Goal: Check status: Check status

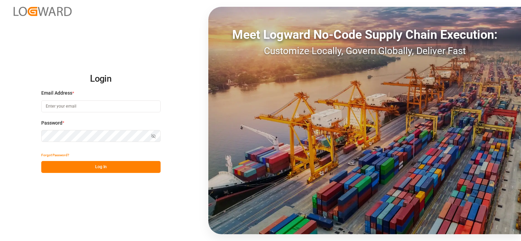
click at [88, 105] on input at bounding box center [100, 107] width 119 height 12
type input "[PERSON_NAME][EMAIL_ADDRESS][PERSON_NAME][PERSON_NAME][DOMAIN_NAME]"
click at [92, 167] on button "Log In" at bounding box center [100, 167] width 119 height 12
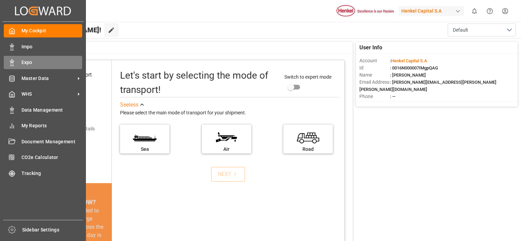
click at [39, 60] on span "Expo" at bounding box center [51, 62] width 61 height 7
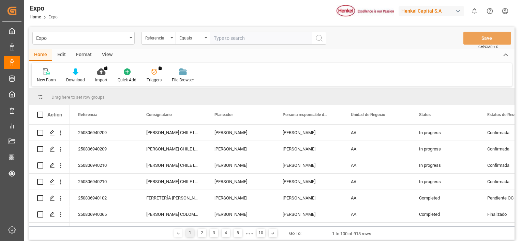
click at [234, 37] on input "text" at bounding box center [261, 38] width 102 height 13
paste input "250206960027"
type input "250206960027"
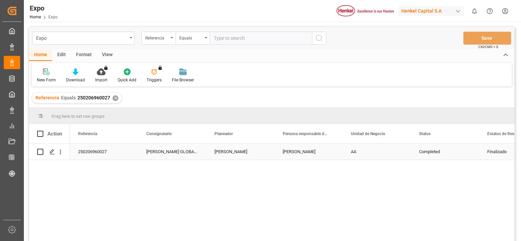
click at [88, 156] on div "250206960027" at bounding box center [104, 152] width 68 height 16
click at [171, 189] on div "250206960027 [PERSON_NAME] GLOBAL SUPPLY CHAIN B.V [PERSON_NAME] [PERSON_NAME] …" at bounding box center [292, 195] width 444 height 102
click at [164, 152] on div "[PERSON_NAME] GLOBAL SUPPLY CHAIN B.V" at bounding box center [172, 152] width 68 height 16
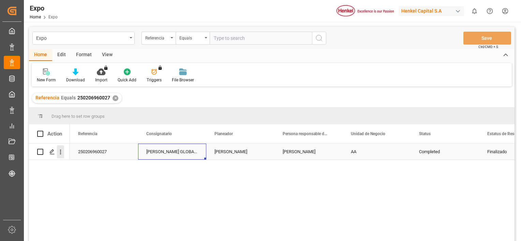
click at [59, 153] on icon "open menu" at bounding box center [60, 152] width 7 height 7
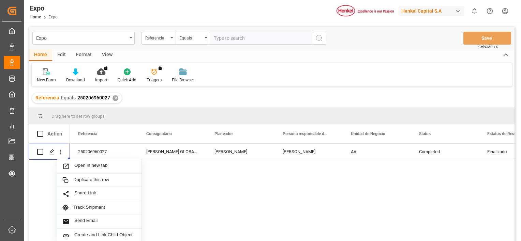
click at [37, 178] on div "Open in new tab Duplicate this row Share Link Track Shipment Send Email Create …" at bounding box center [271, 194] width 485 height 100
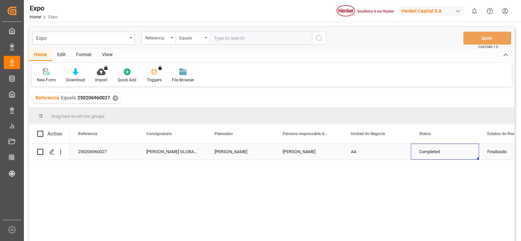
drag, startPoint x: 470, startPoint y: 157, endPoint x: 488, endPoint y: 153, distance: 17.9
click at [474, 153] on div "Completed" at bounding box center [445, 152] width 68 height 16
click at [494, 152] on div "Finalizado" at bounding box center [513, 152] width 52 height 16
click at [494, 152] on input "Finalizado" at bounding box center [512, 155] width 57 height 13
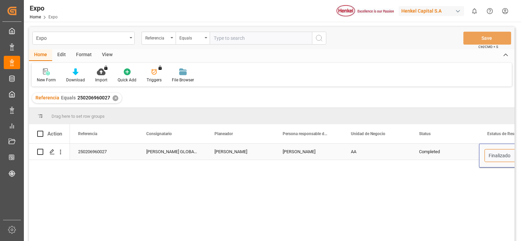
click at [494, 152] on input "Finalizado" at bounding box center [512, 155] width 57 height 13
click at [47, 186] on div "250206960027 [PERSON_NAME] GLOBAL SUPPLY CHAIN B.V [PERSON_NAME] [PERSON_NAME] …" at bounding box center [271, 194] width 485 height 100
click at [49, 153] on div "Press SPACE to select this row." at bounding box center [52, 152] width 10 height 13
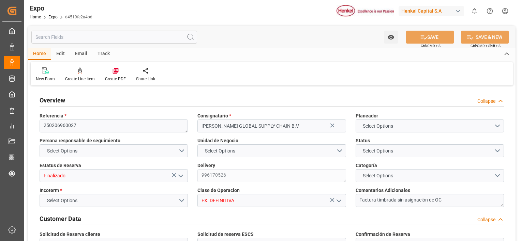
type input "3900"
type input "4155.645"
type input "5"
type input "9320453"
type input "9403619"
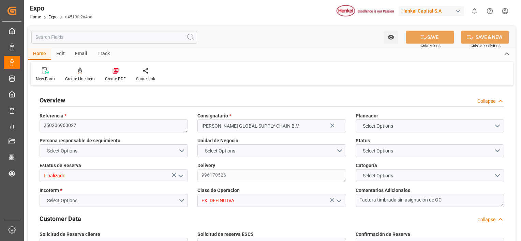
type input "9320453"
type input "MXVER"
type input "DEHAM"
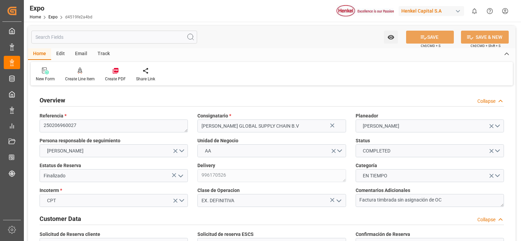
type input "[DATE]"
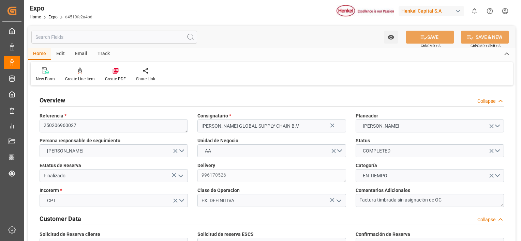
type input "[DATE]"
type input "[DATE] 00:00"
type input "[DATE]"
type input "[DATE] 00:00"
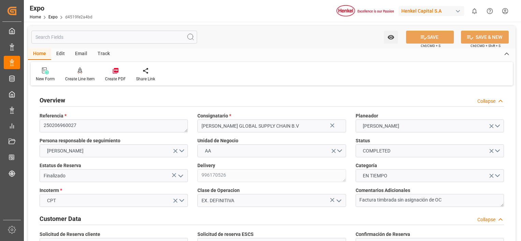
type input "[DATE]"
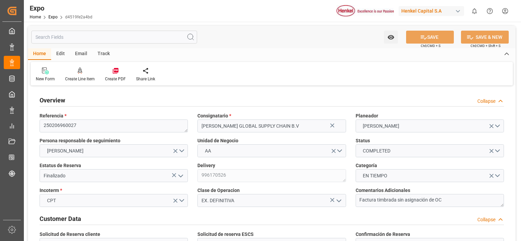
type input "[DATE] 00:00"
type input "[DATE]"
type input "[DATE] 00:00"
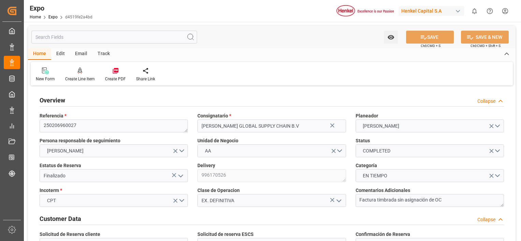
type input "[DATE] 00:00"
type input "[DATE]"
type input "[DATE] 00:00"
type input "[DATE] 20:01"
click at [481, 100] on div "Collapse" at bounding box center [486, 101] width 18 height 7
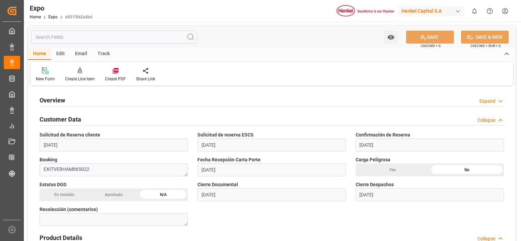
click at [483, 118] on div "Collapse" at bounding box center [486, 120] width 18 height 7
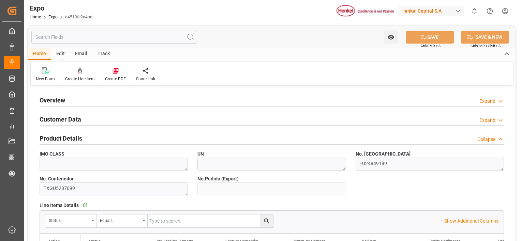
click at [484, 136] on div "Collapse" at bounding box center [486, 139] width 18 height 7
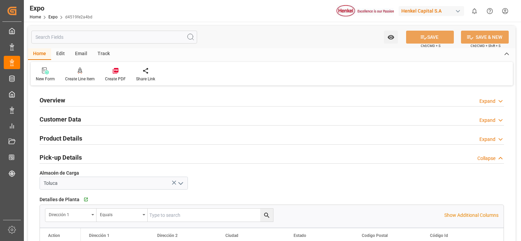
click at [485, 158] on div "Collapse" at bounding box center [486, 158] width 18 height 7
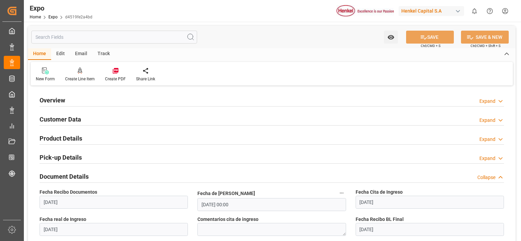
click at [485, 176] on div "Collapse" at bounding box center [486, 177] width 18 height 7
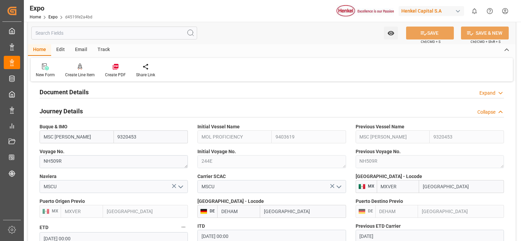
scroll to position [95, 0]
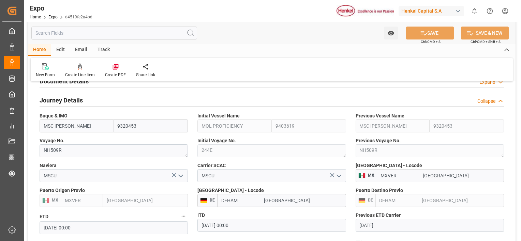
click at [486, 99] on div "Collapse" at bounding box center [486, 101] width 18 height 7
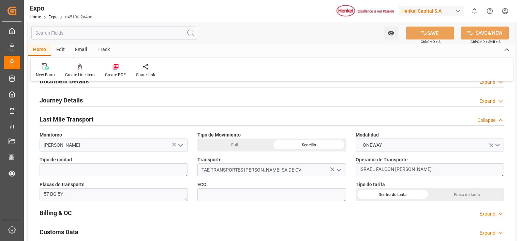
click at [486, 123] on div "Collapse" at bounding box center [486, 120] width 18 height 7
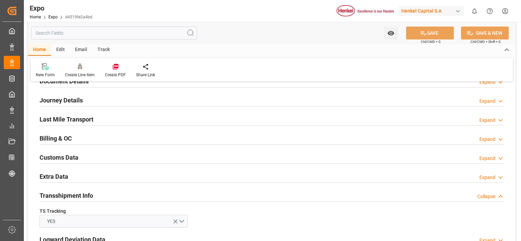
click at [486, 146] on div "Billing & OC Expand" at bounding box center [272, 138] width 474 height 19
click at [487, 143] on div "Billing & OC Expand" at bounding box center [272, 138] width 464 height 13
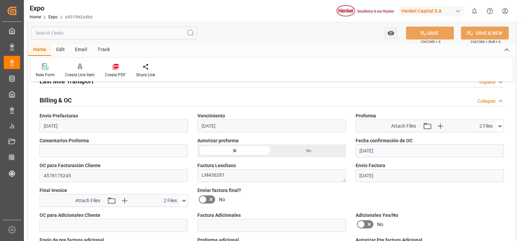
scroll to position [136, 0]
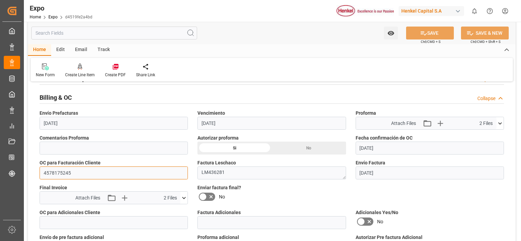
drag, startPoint x: 77, startPoint y: 172, endPoint x: 44, endPoint y: 174, distance: 33.1
click at [44, 174] on input "4578175245" at bounding box center [114, 173] width 148 height 13
click at [55, 173] on input "4578175245" at bounding box center [114, 173] width 148 height 13
